Goal: Task Accomplishment & Management: Manage account settings

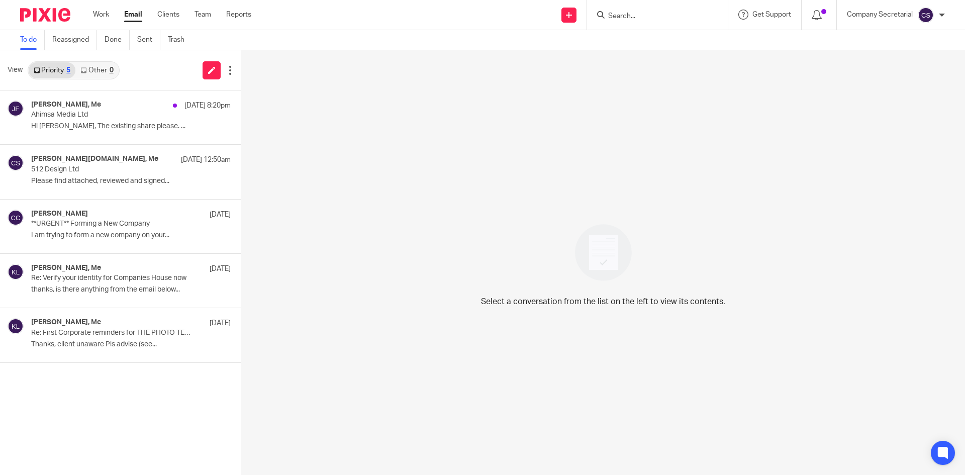
click at [59, 17] on img at bounding box center [45, 15] width 50 height 14
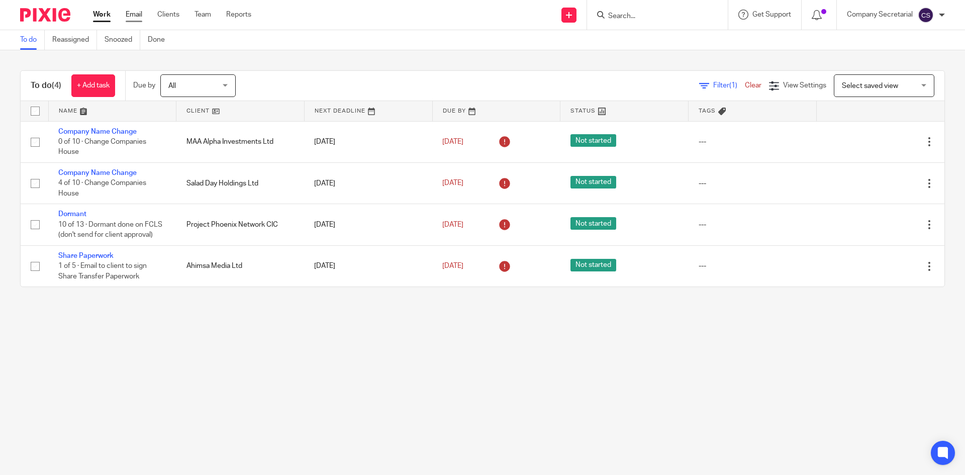
click at [135, 16] on link "Email" at bounding box center [134, 15] width 17 height 10
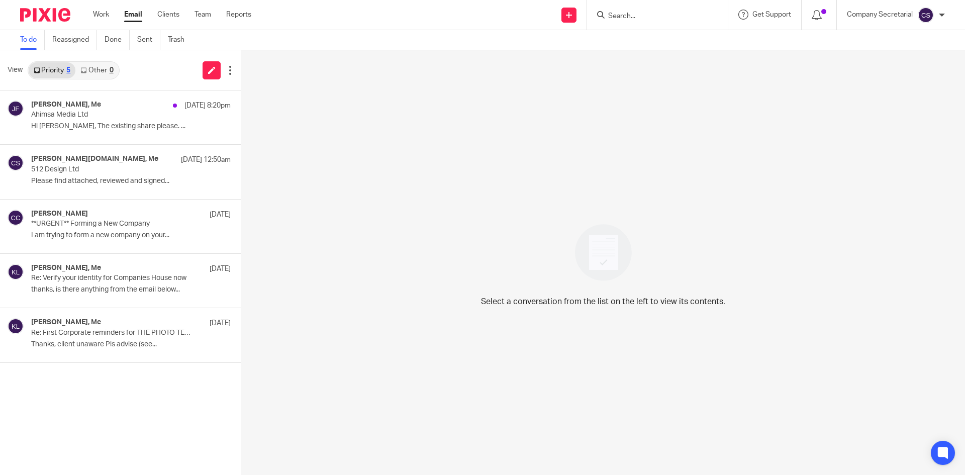
click at [55, 1] on div at bounding box center [41, 15] width 83 height 30
click at [55, 12] on img at bounding box center [45, 15] width 50 height 14
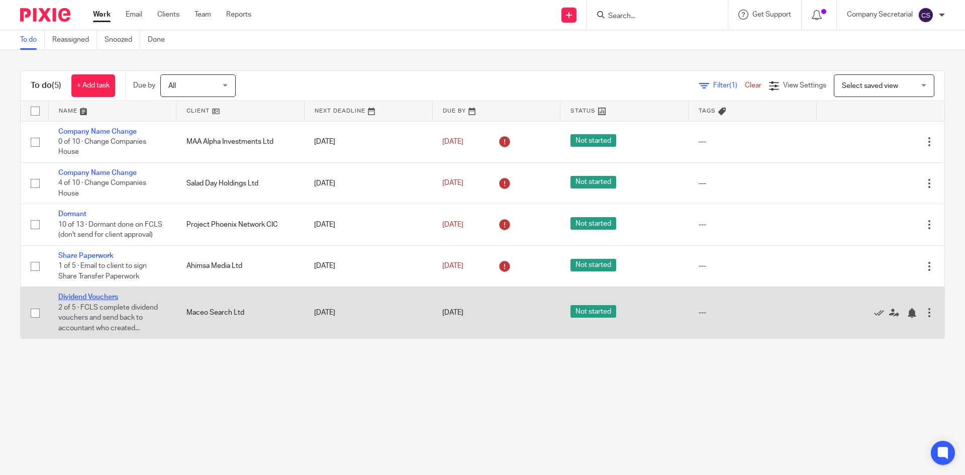
click at [113, 296] on link "Dividend Vouchers" at bounding box center [88, 296] width 60 height 7
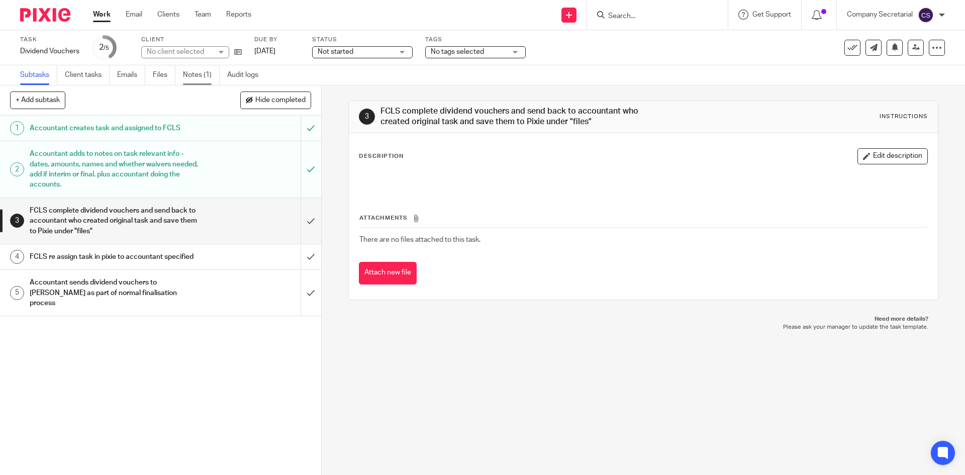
click at [204, 75] on link "Notes (1)" at bounding box center [201, 75] width 37 height 20
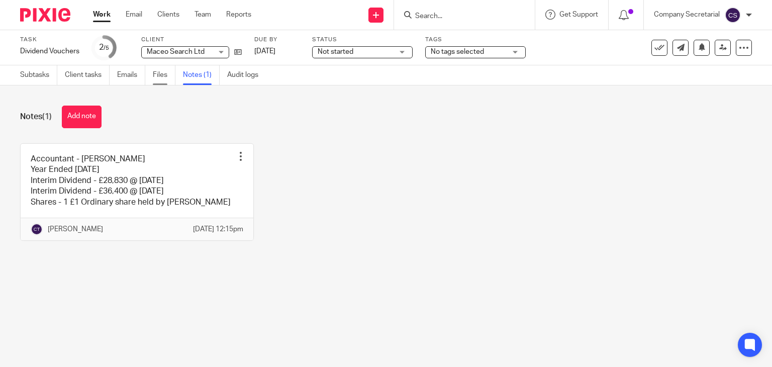
click at [167, 78] on link "Files" at bounding box center [164, 75] width 23 height 20
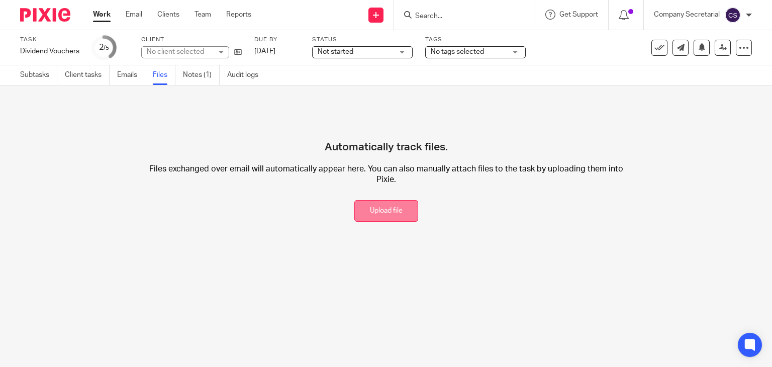
click at [354, 204] on button "Upload file" at bounding box center [386, 211] width 64 height 22
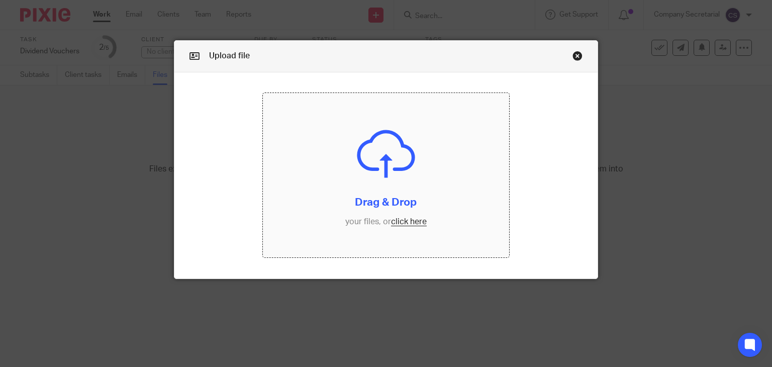
click at [399, 196] on input "file" at bounding box center [386, 175] width 246 height 164
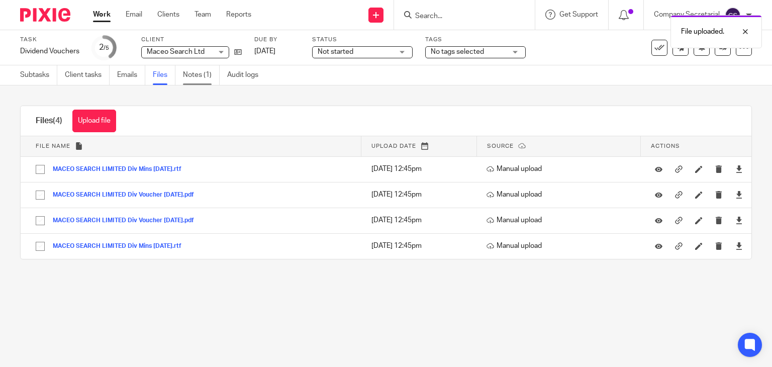
click at [207, 76] on link "Notes (1)" at bounding box center [201, 75] width 37 height 20
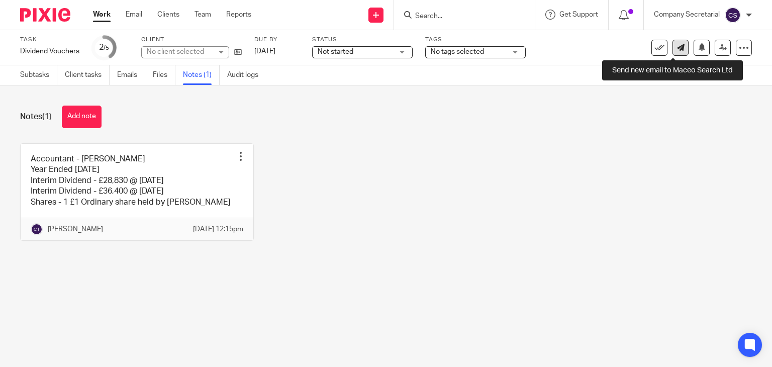
click at [673, 53] on link at bounding box center [680, 48] width 16 height 16
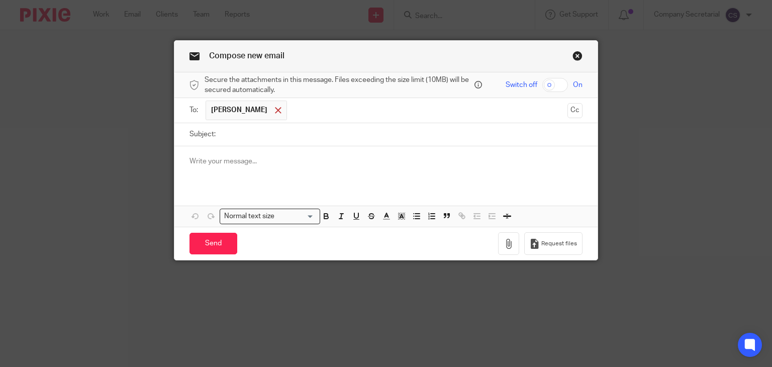
click at [275, 107] on span at bounding box center [278, 110] width 7 height 7
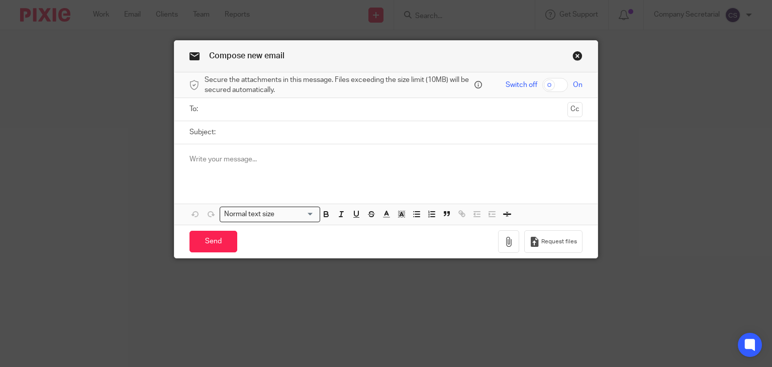
click at [258, 107] on input "text" at bounding box center [385, 109] width 355 height 12
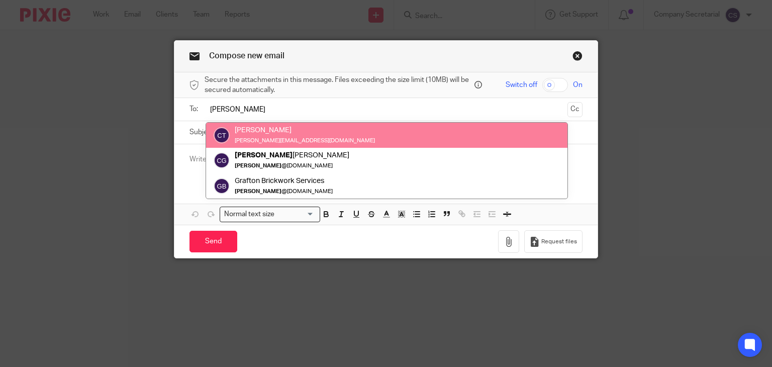
type input "[PERSON_NAME]"
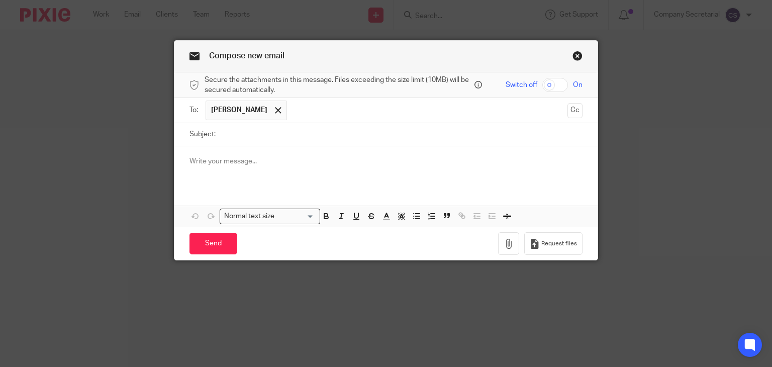
click at [277, 129] on input "Subject:" at bounding box center [402, 134] width 362 height 23
paste input "MACEO SEARCH LIMITED"
type input "MACEO SEARCH LIMITED Dividends"
click at [275, 161] on p at bounding box center [385, 161] width 393 height 10
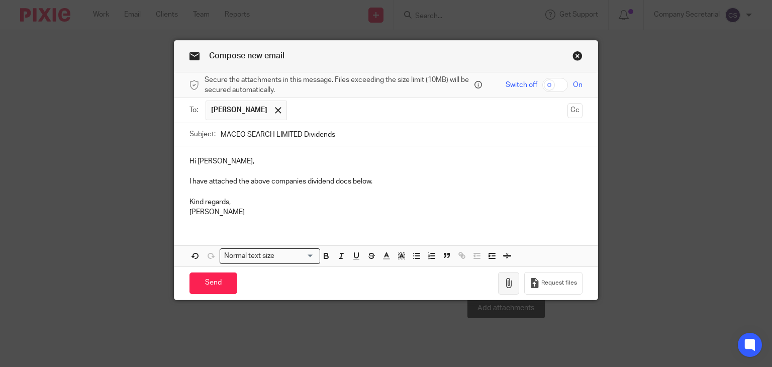
click at [506, 280] on icon "button" at bounding box center [508, 283] width 10 height 10
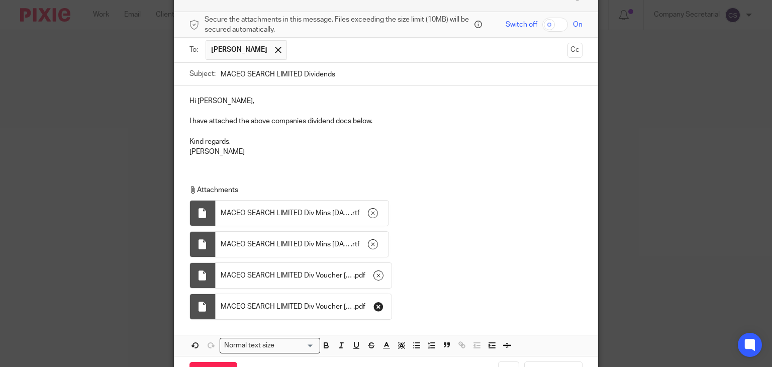
scroll to position [100, 0]
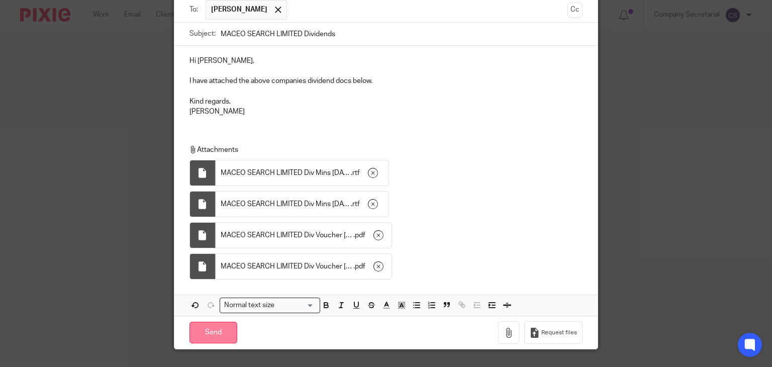
click at [226, 330] on input "Send" at bounding box center [213, 333] width 48 height 22
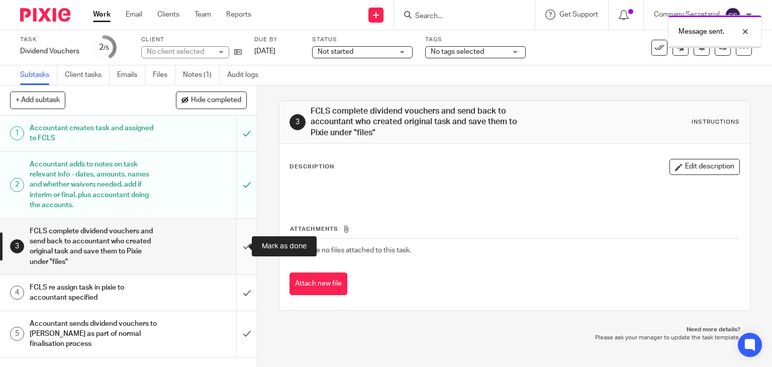
click at [232, 239] on input "submit" at bounding box center [128, 247] width 257 height 56
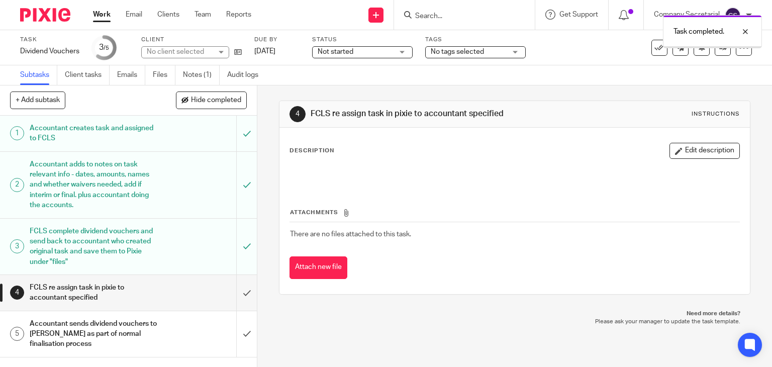
click at [234, 292] on input "submit" at bounding box center [128, 293] width 257 height 36
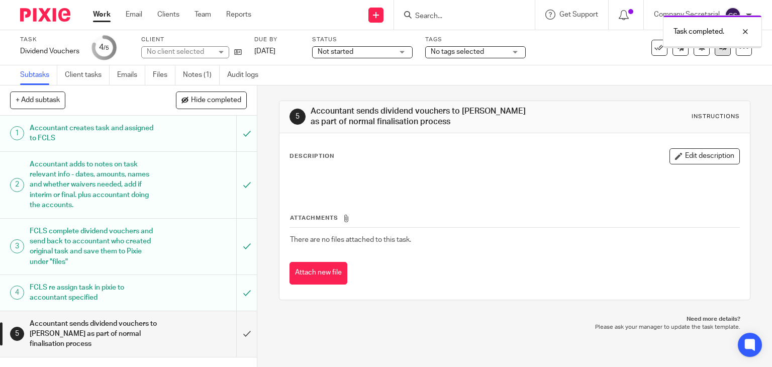
click at [714, 52] on link at bounding box center [722, 48] width 16 height 16
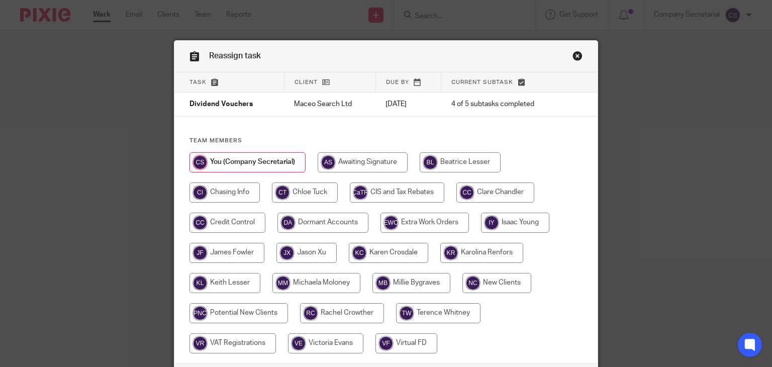
click at [297, 188] on input "radio" at bounding box center [305, 192] width 66 height 20
radio input "true"
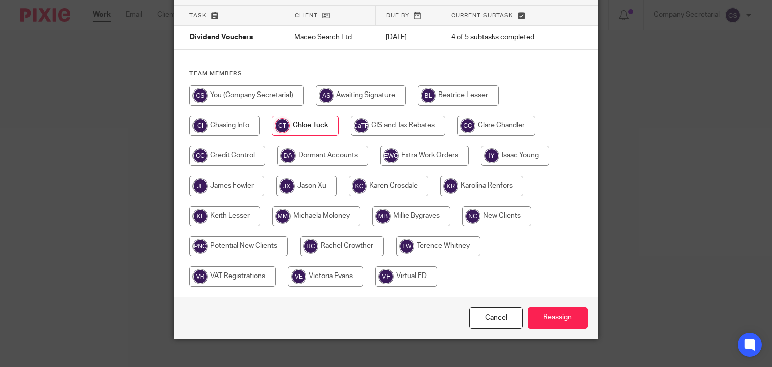
scroll to position [79, 0]
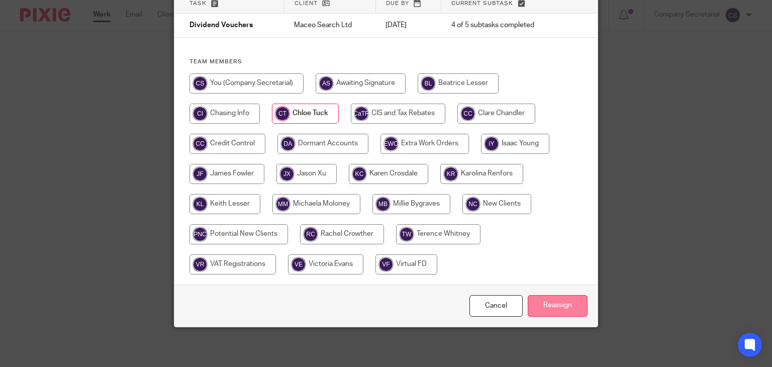
click at [569, 300] on input "Reassign" at bounding box center [557, 306] width 60 height 22
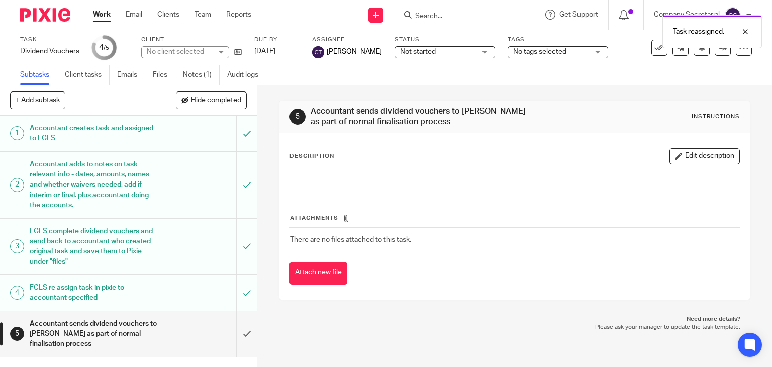
click at [52, 11] on img at bounding box center [45, 15] width 50 height 14
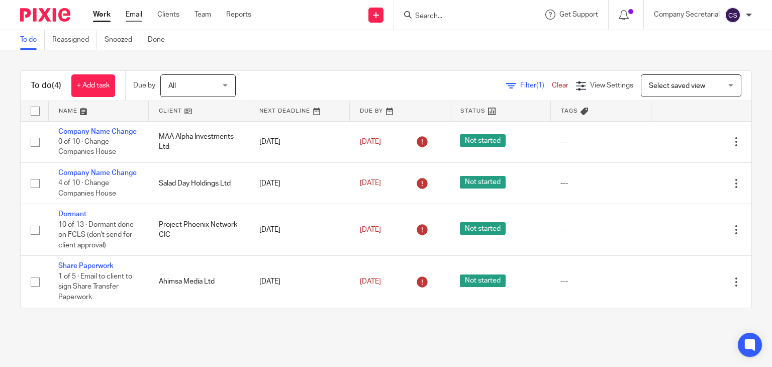
click at [139, 16] on link "Email" at bounding box center [134, 15] width 17 height 10
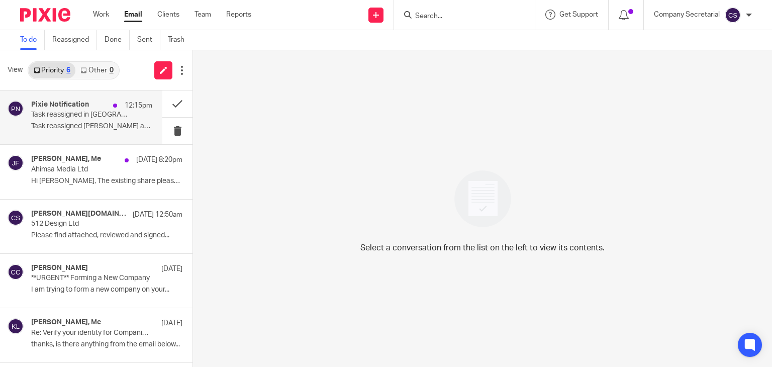
click at [86, 123] on p "Task reassigned [PERSON_NAME] assigned you the..." at bounding box center [91, 126] width 121 height 9
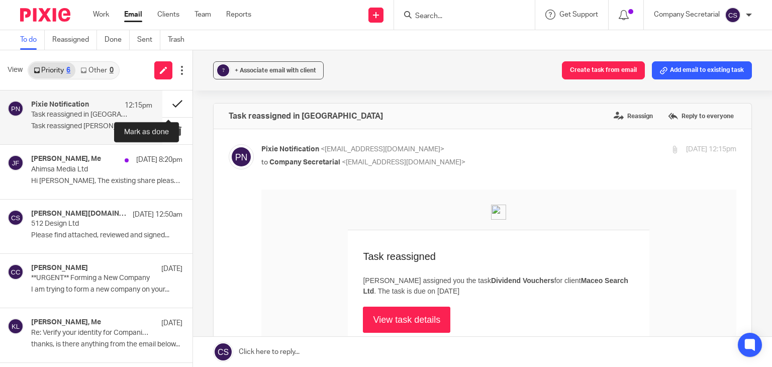
click at [165, 101] on button at bounding box center [177, 103] width 30 height 27
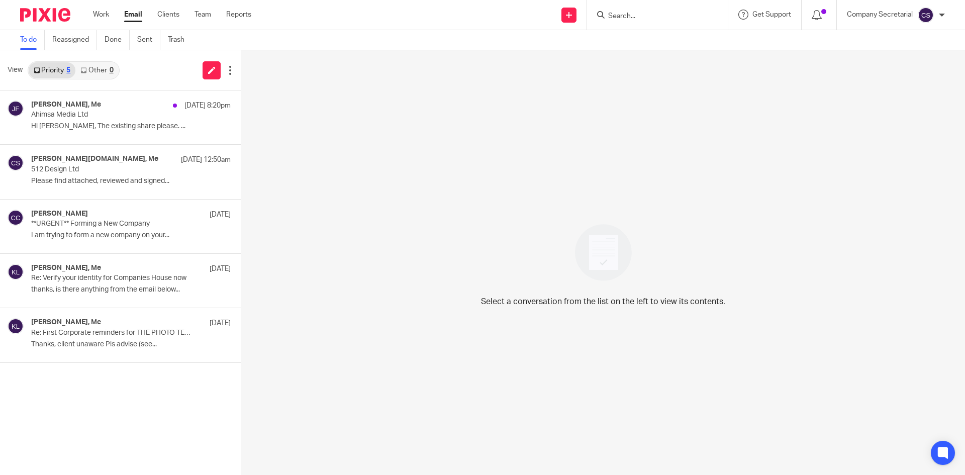
click at [57, 13] on img at bounding box center [45, 15] width 50 height 14
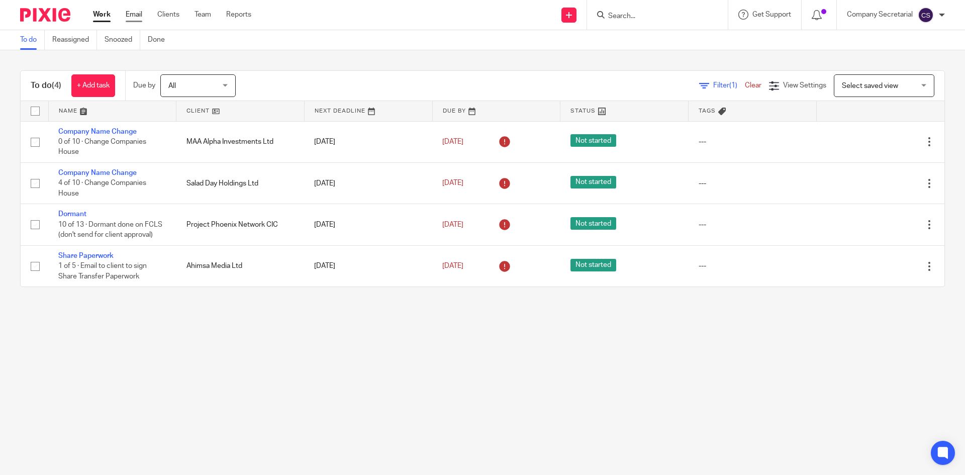
click at [133, 15] on link "Email" at bounding box center [134, 15] width 17 height 10
